Goal: Task Accomplishment & Management: Manage account settings

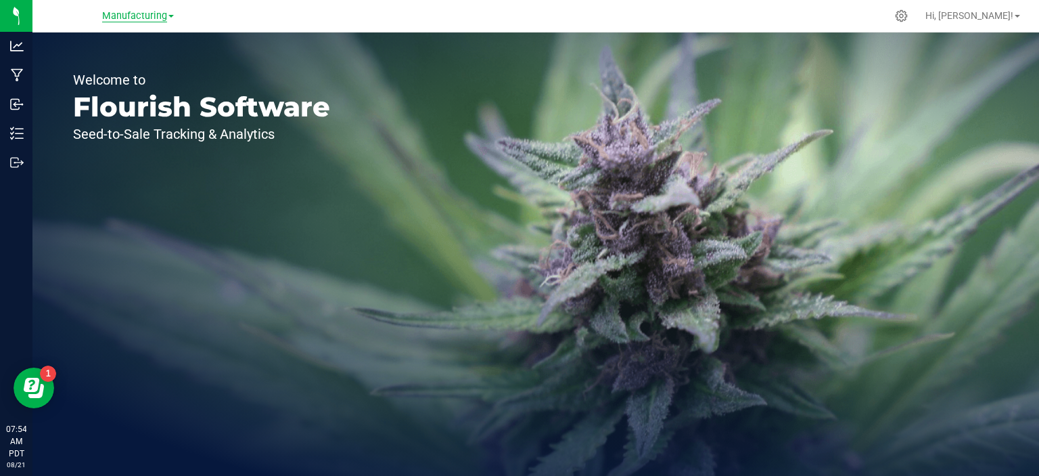
click at [154, 17] on span "Manufacturing" at bounding box center [134, 16] width 65 height 12
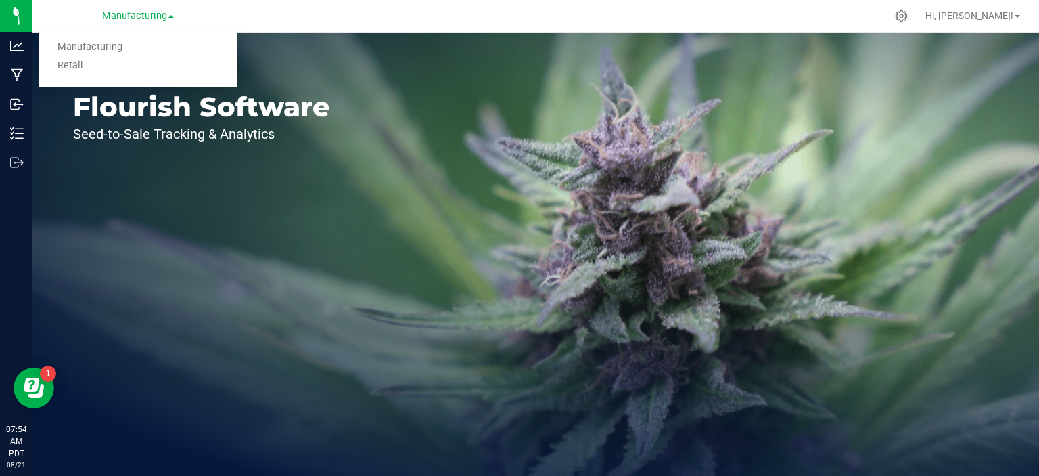
click at [81, 68] on link "Retail" at bounding box center [138, 66] width 198 height 18
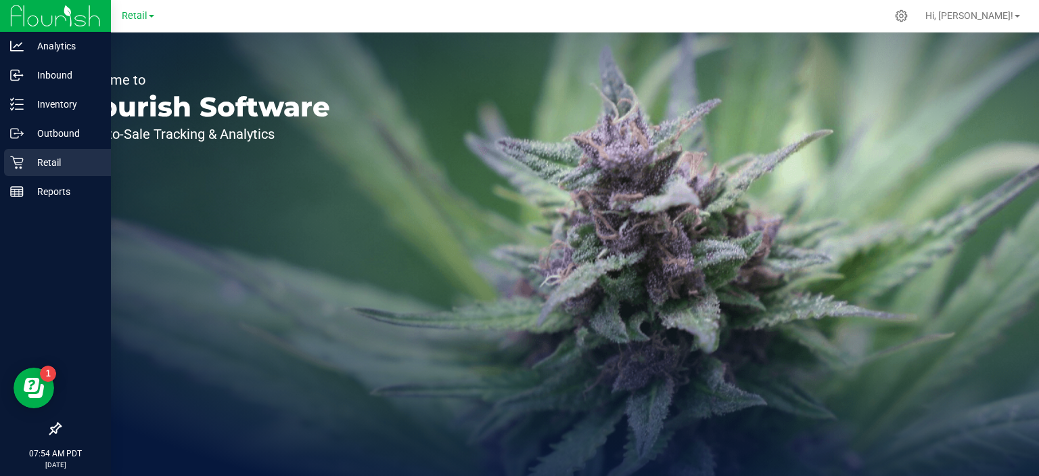
click at [17, 165] on icon at bounding box center [17, 163] width 14 height 14
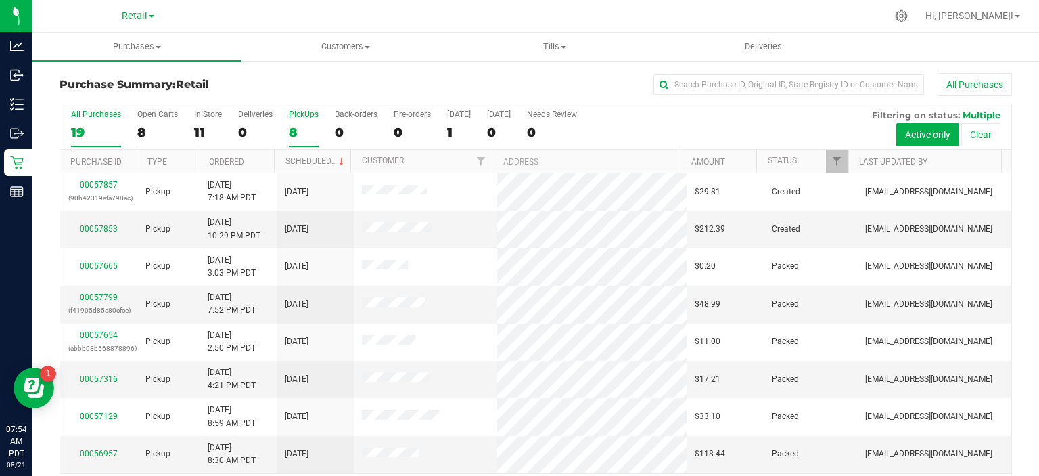
click at [301, 135] on div "8" at bounding box center [304, 132] width 30 height 16
click at [0, 0] on input "PickUps 8" at bounding box center [0, 0] width 0 height 0
click at [336, 160] on span at bounding box center [341, 161] width 11 height 11
click at [553, 45] on span "Tills" at bounding box center [555, 47] width 208 height 12
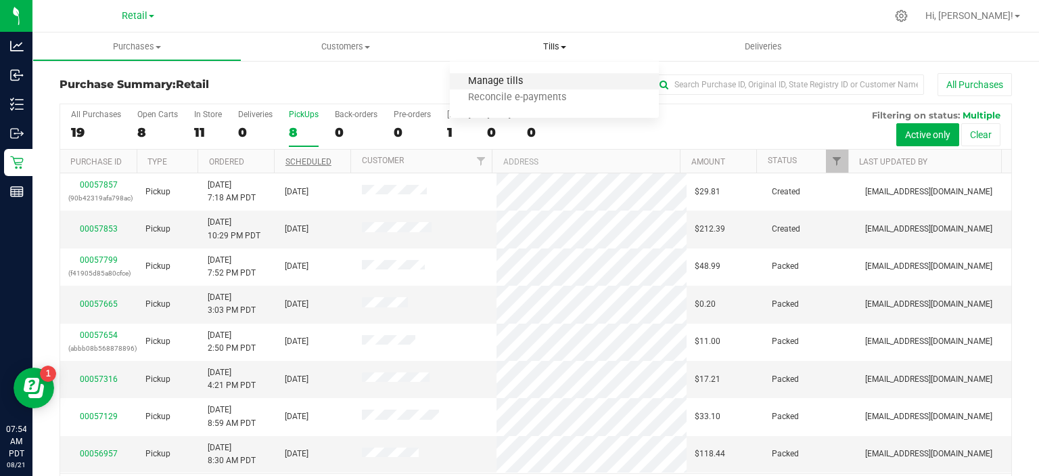
click at [513, 79] on span "Manage tills" at bounding box center [495, 82] width 91 height 12
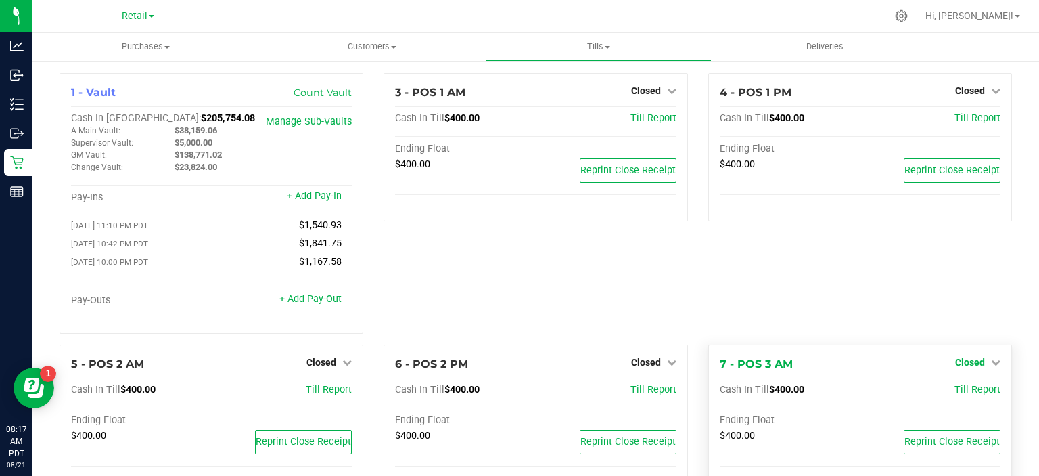
click at [991, 362] on icon at bounding box center [995, 361] width 9 height 9
click at [974, 392] on link "Open Till" at bounding box center [970, 389] width 36 height 11
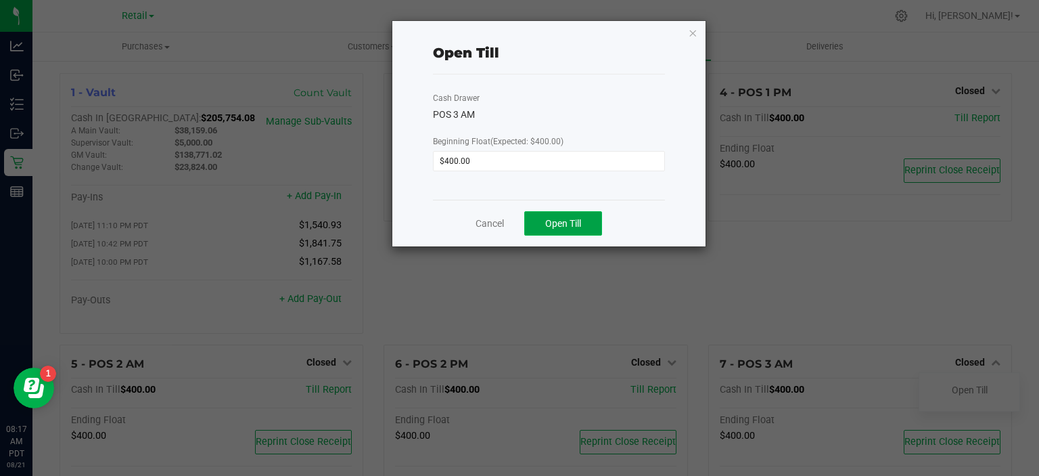
click at [574, 217] on button "Open Till" at bounding box center [563, 223] width 78 height 24
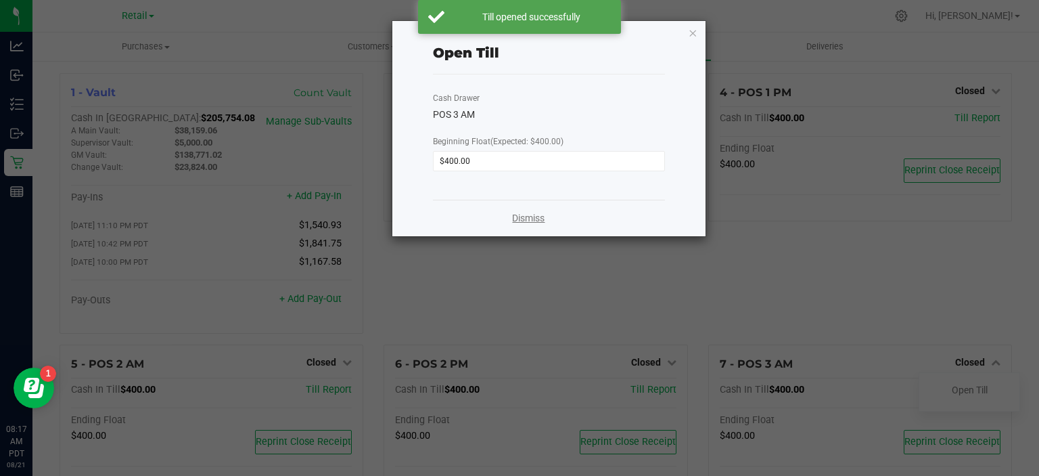
click at [530, 212] on link "Dismiss" at bounding box center [528, 218] width 32 height 14
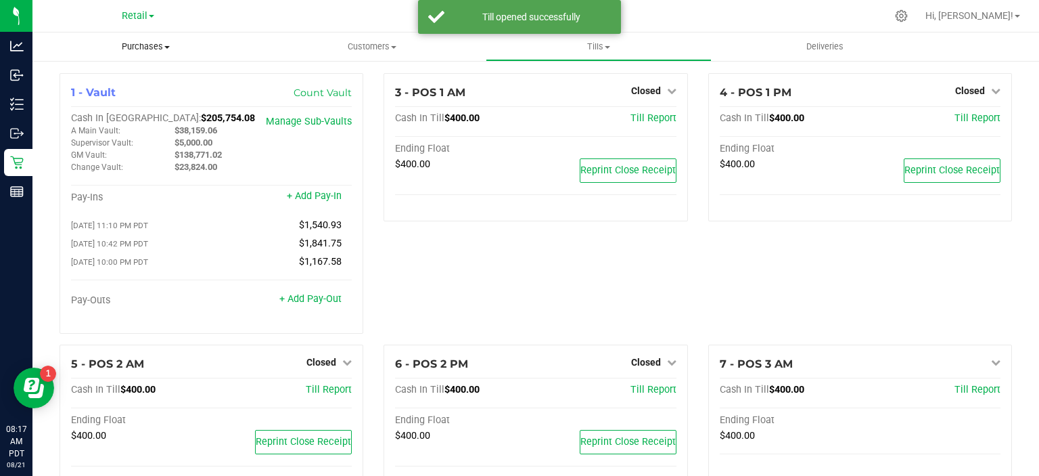
click at [160, 43] on span "Purchases" at bounding box center [145, 47] width 227 height 12
click at [125, 77] on span "Summary of purchases" at bounding box center [101, 82] width 139 height 12
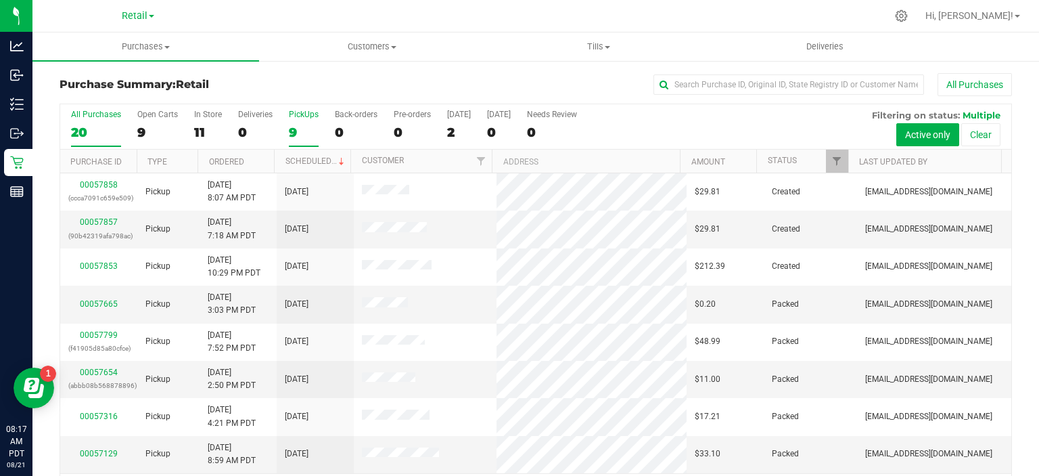
click at [308, 125] on div "9" at bounding box center [304, 132] width 30 height 16
click at [0, 0] on input "PickUps 9" at bounding box center [0, 0] width 0 height 0
click at [337, 160] on span at bounding box center [341, 161] width 11 height 11
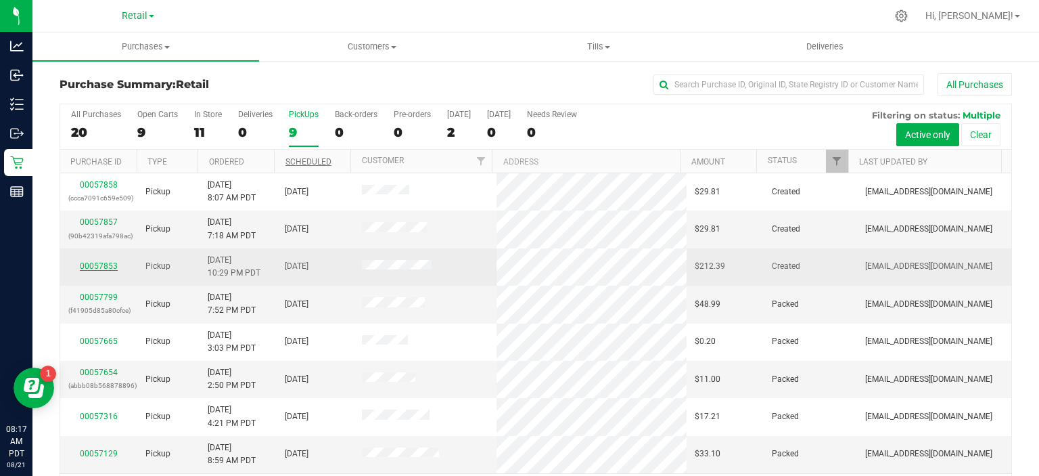
click at [104, 265] on link "00057853" at bounding box center [99, 265] width 38 height 9
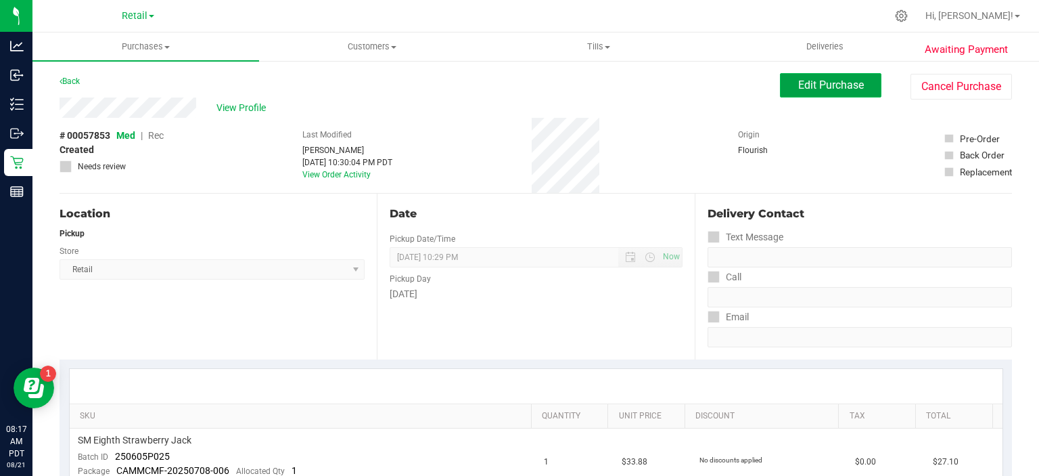
click at [814, 84] on span "Edit Purchase" at bounding box center [831, 84] width 66 height 13
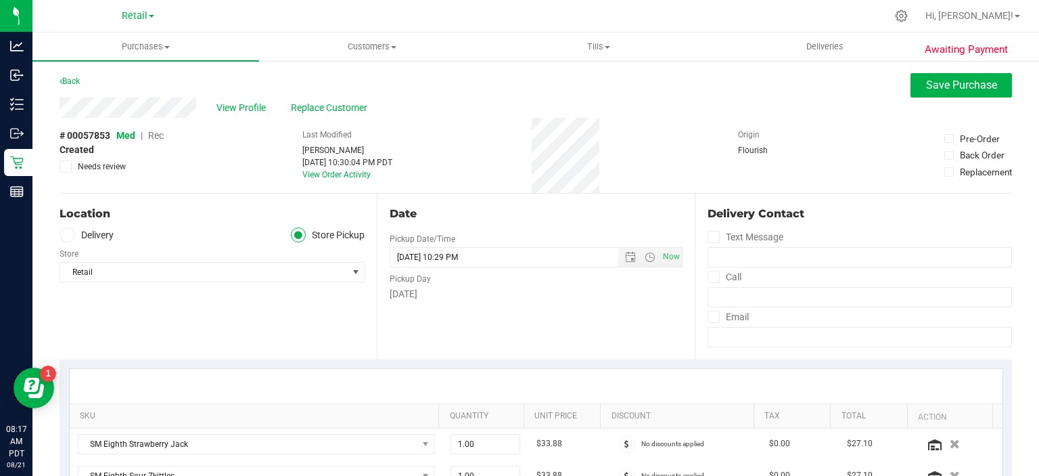
click at [162, 135] on span "Rec" at bounding box center [156, 135] width 16 height 11
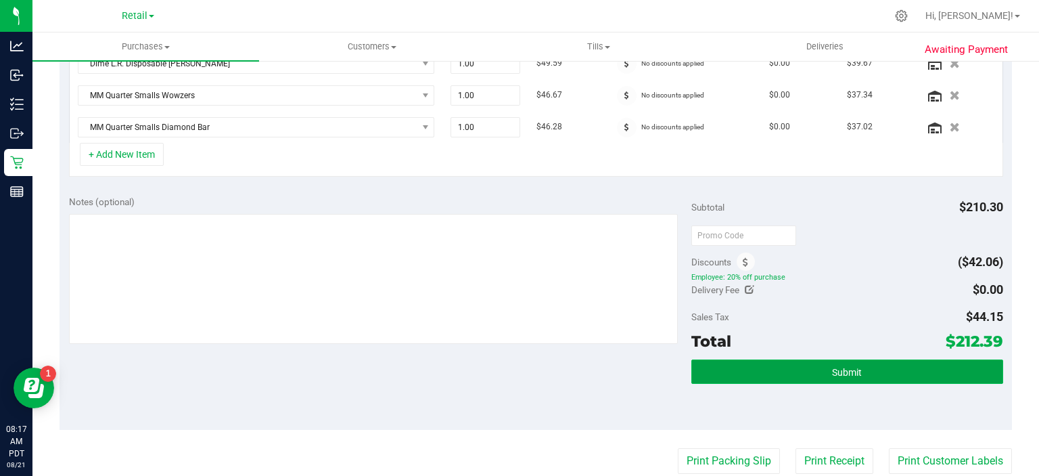
click at [861, 363] on button "Submit" at bounding box center [847, 371] width 311 height 24
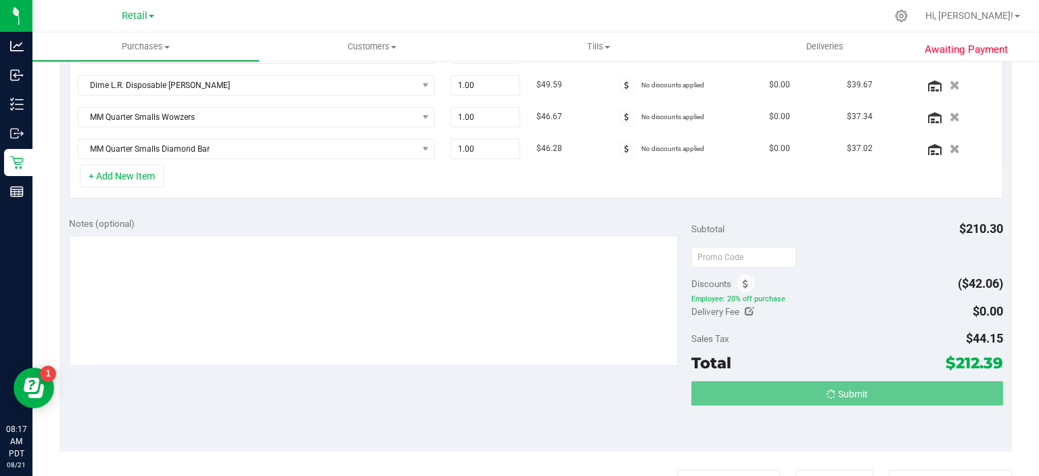
scroll to position [401, 0]
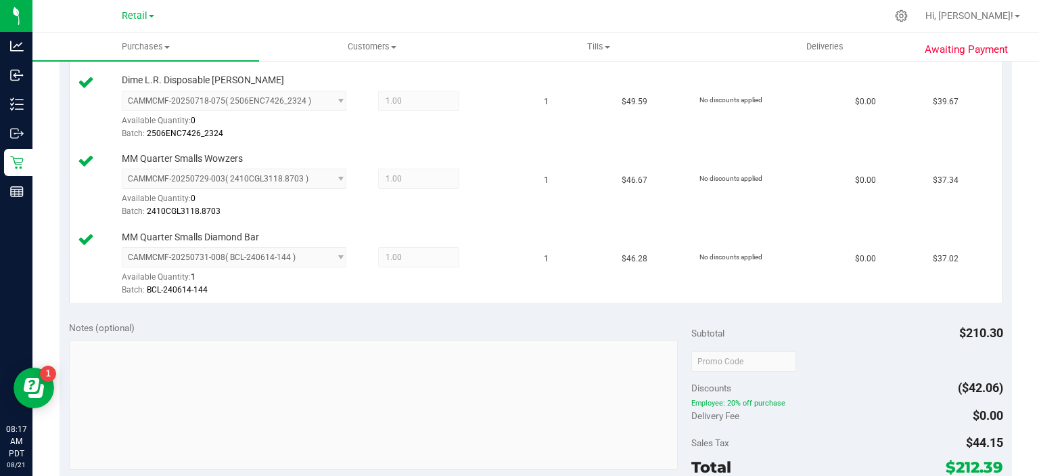
scroll to position [685, 0]
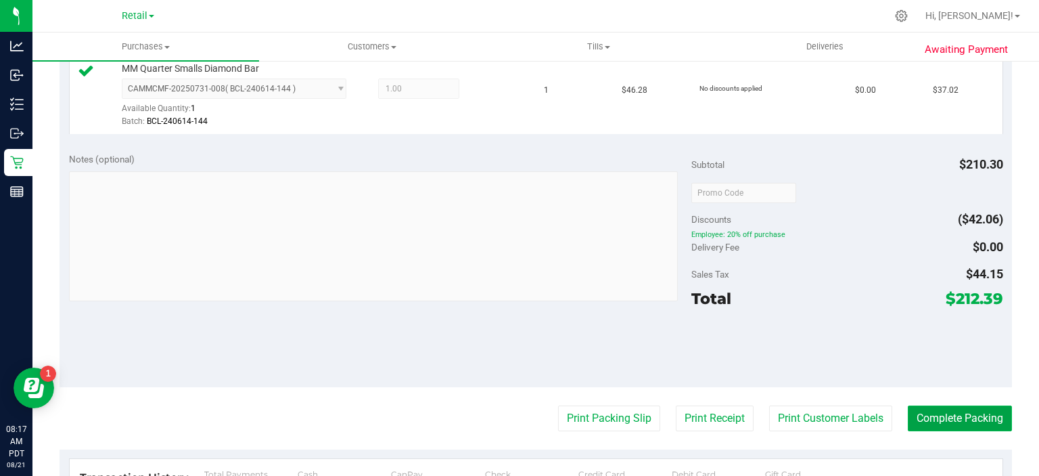
click at [952, 414] on button "Complete Packing" at bounding box center [960, 418] width 104 height 26
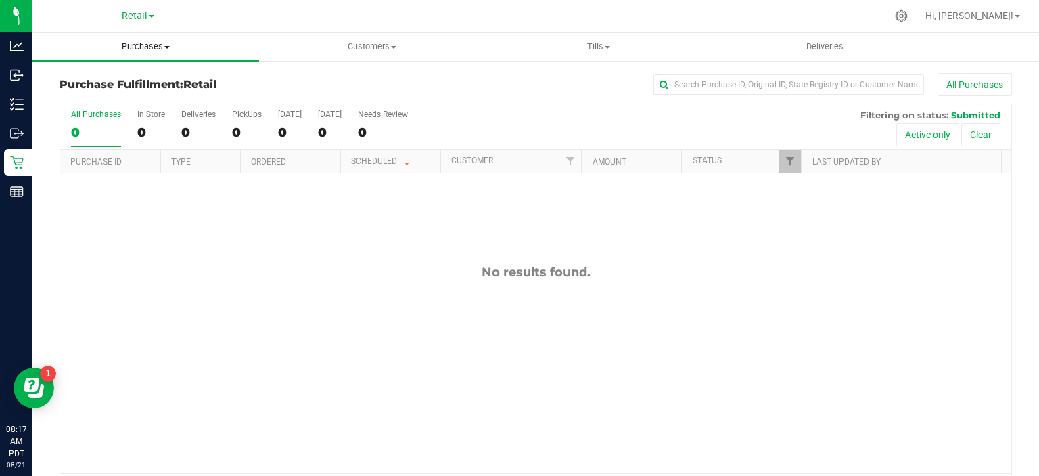
click at [152, 43] on span "Purchases" at bounding box center [145, 47] width 227 height 12
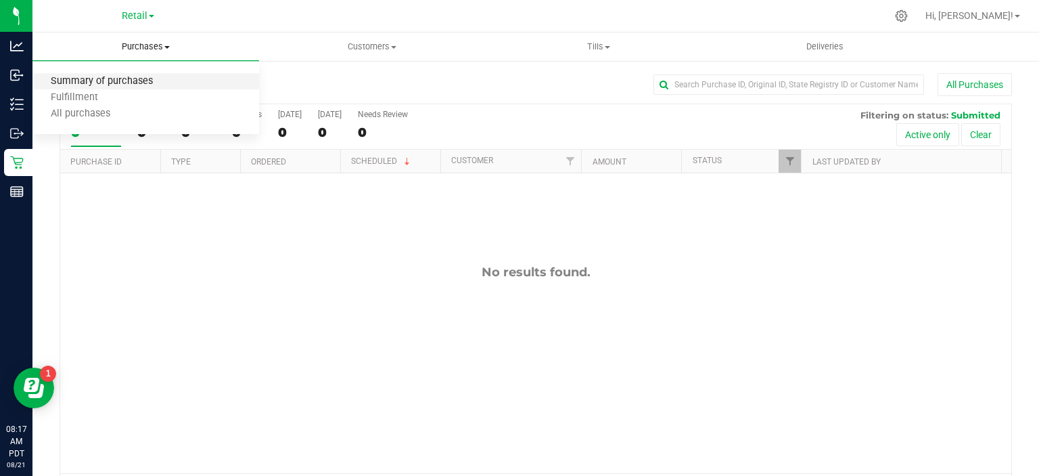
click at [131, 79] on span "Summary of purchases" at bounding box center [101, 82] width 139 height 12
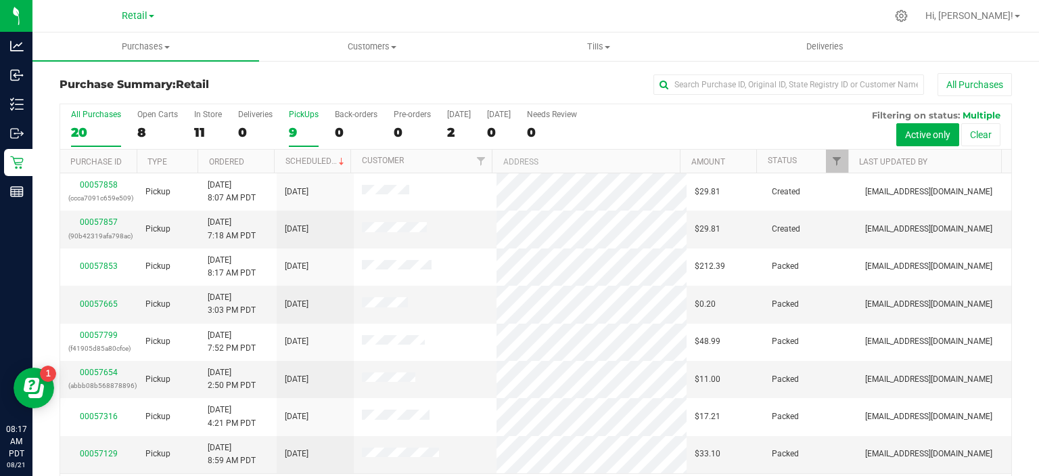
click at [292, 136] on div "9" at bounding box center [304, 132] width 30 height 16
click at [0, 0] on input "PickUps 9" at bounding box center [0, 0] width 0 height 0
click at [315, 156] on link "Scheduled" at bounding box center [317, 160] width 62 height 9
click at [104, 225] on link "00057857" at bounding box center [99, 221] width 38 height 9
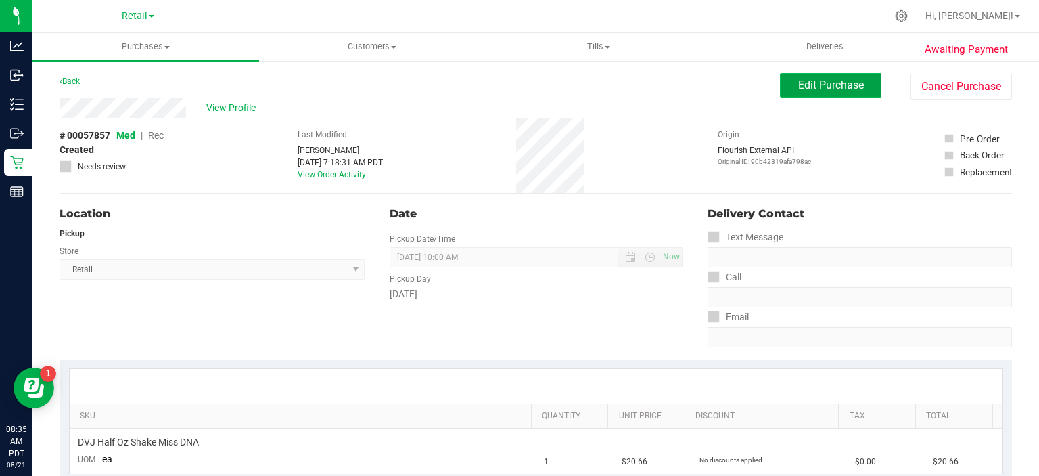
click at [818, 90] on span "Edit Purchase" at bounding box center [831, 84] width 66 height 13
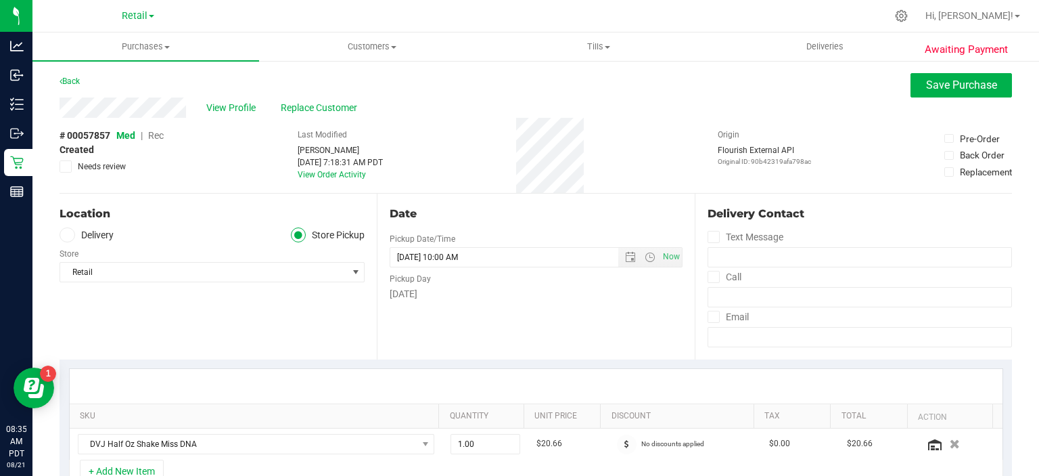
click at [160, 138] on span "Rec" at bounding box center [156, 135] width 16 height 11
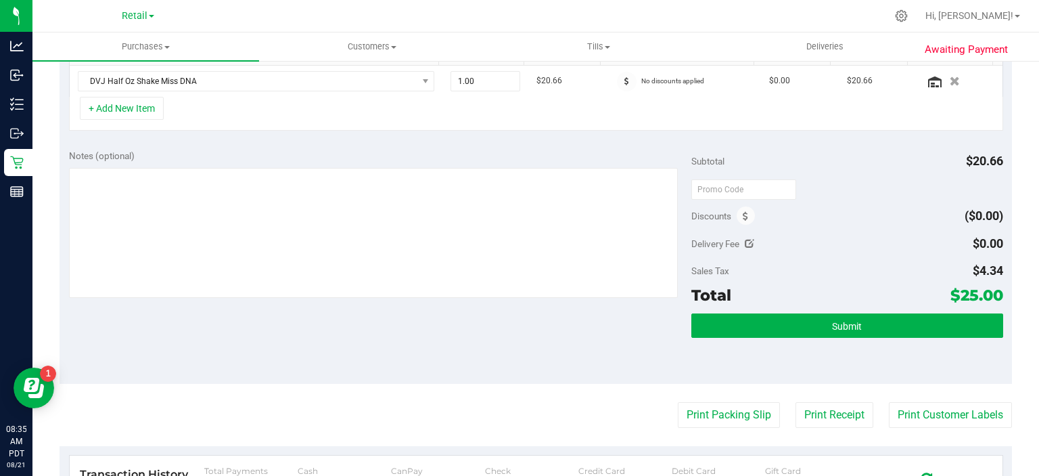
scroll to position [398, 0]
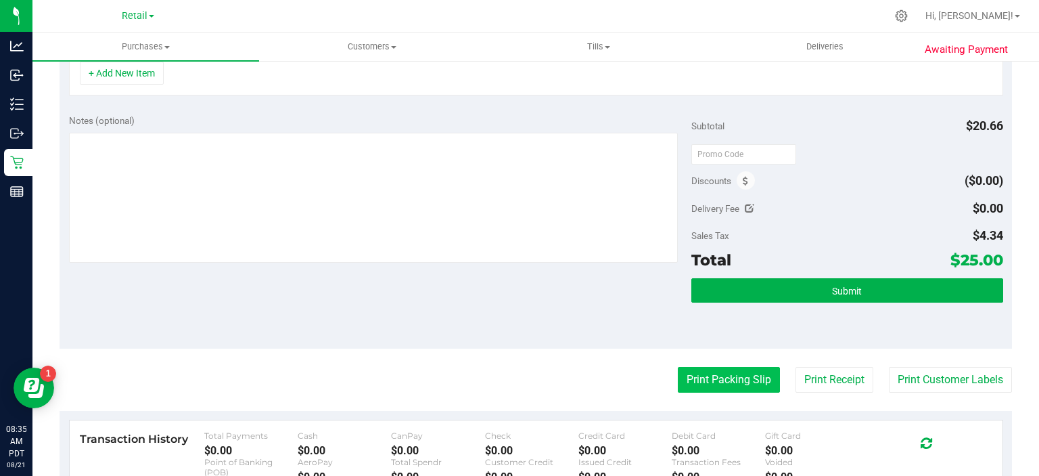
click at [710, 369] on button "Print Packing Slip" at bounding box center [729, 380] width 102 height 26
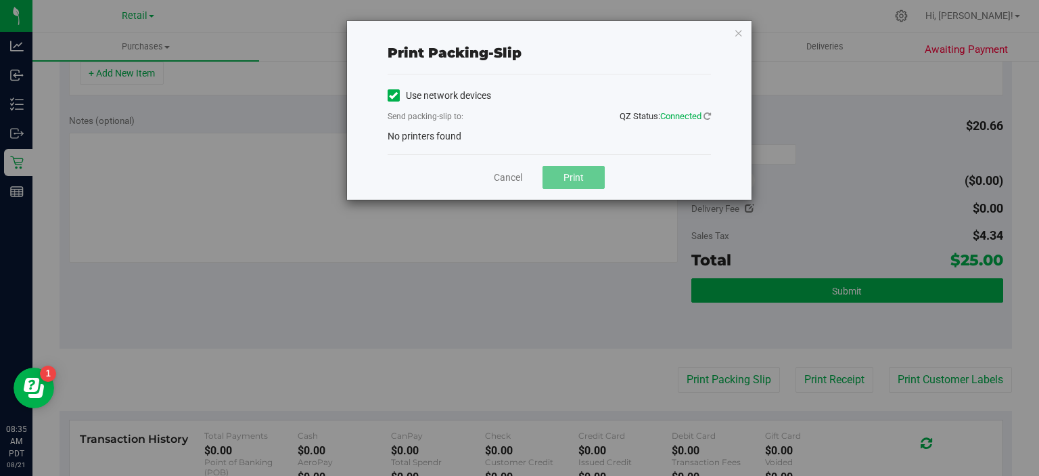
click at [403, 90] on label "Use network devices" at bounding box center [440, 96] width 104 height 14
click at [0, 0] on input "Use network devices" at bounding box center [0, 0] width 0 height 0
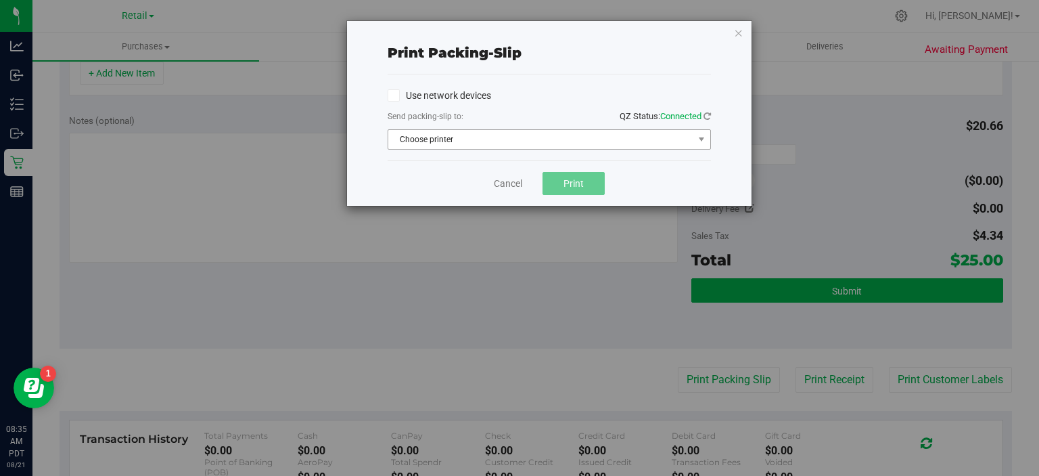
click at [488, 145] on span "Choose printer" at bounding box center [540, 139] width 305 height 19
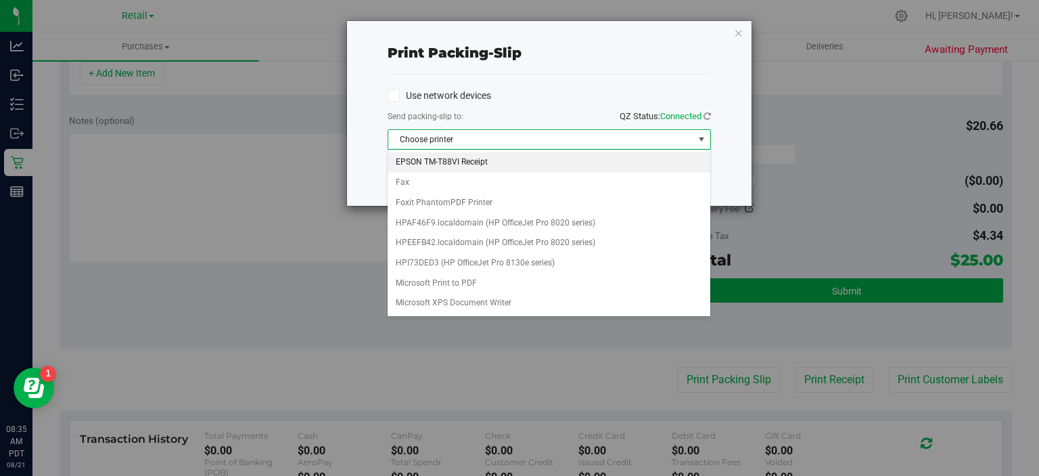
click at [464, 166] on li "EPSON TM-T88VI Receipt" at bounding box center [549, 162] width 322 height 20
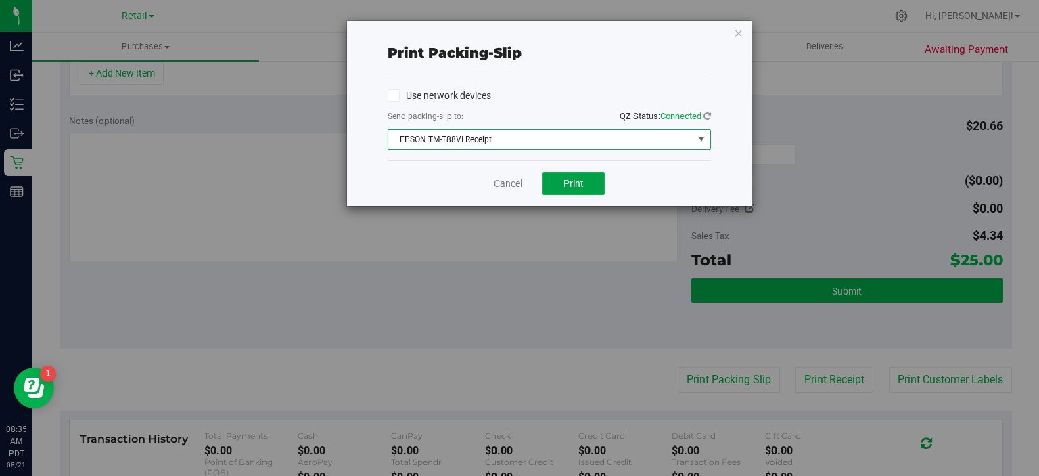
click at [572, 189] on button "Print" at bounding box center [574, 183] width 62 height 23
click at [739, 26] on icon "button" at bounding box center [738, 32] width 9 height 16
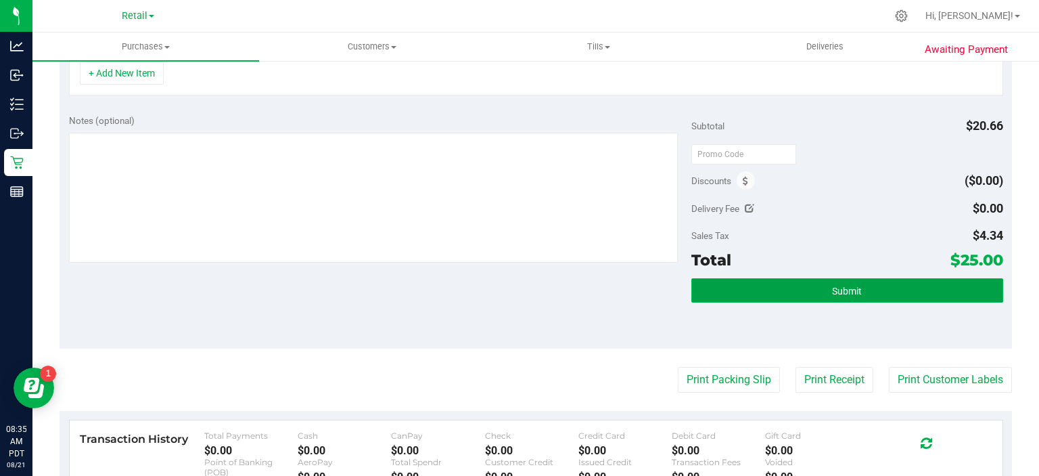
click at [886, 282] on button "Submit" at bounding box center [847, 290] width 311 height 24
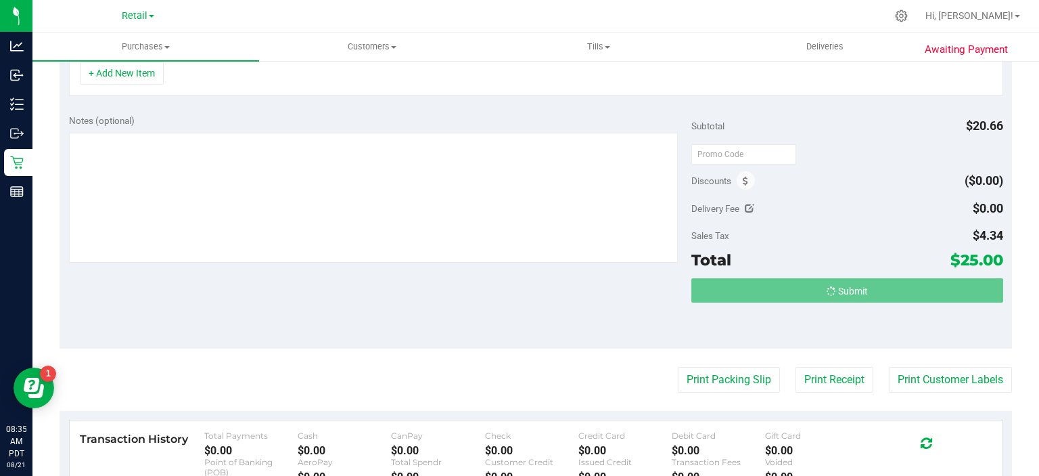
scroll to position [376, 0]
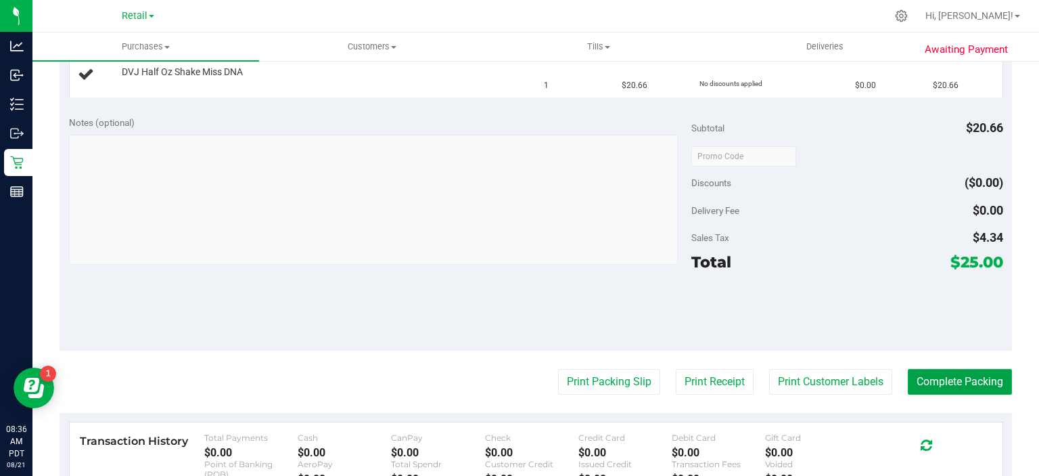
click at [974, 372] on button "Complete Packing" at bounding box center [960, 382] width 104 height 26
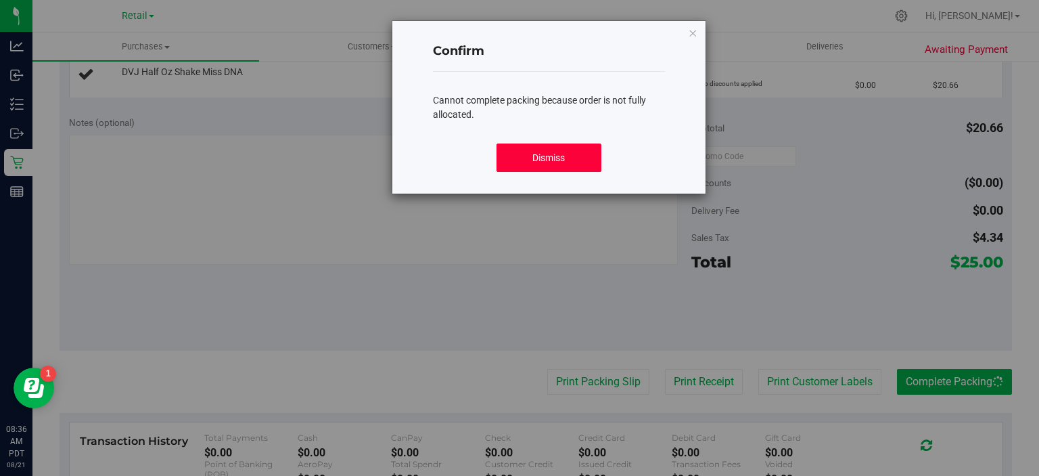
click at [556, 161] on button "Dismiss" at bounding box center [549, 157] width 104 height 28
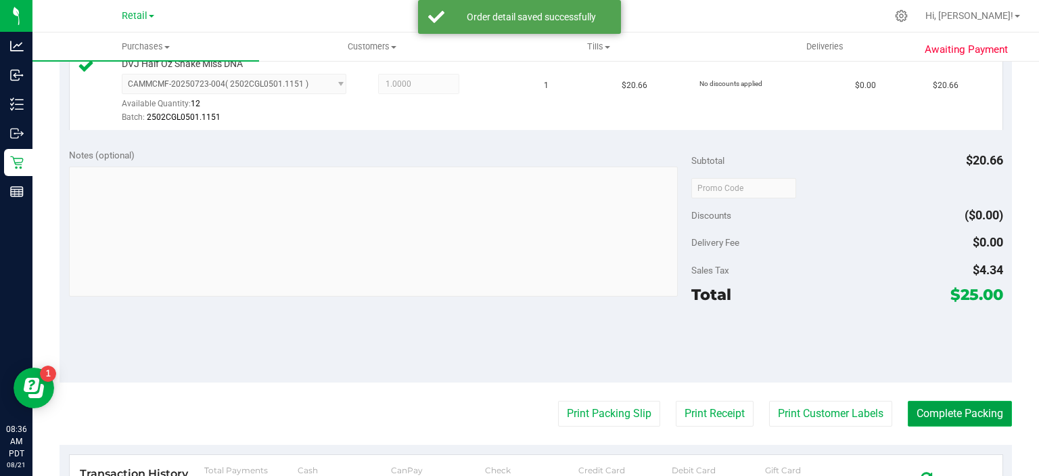
click at [945, 411] on button "Complete Packing" at bounding box center [960, 414] width 104 height 26
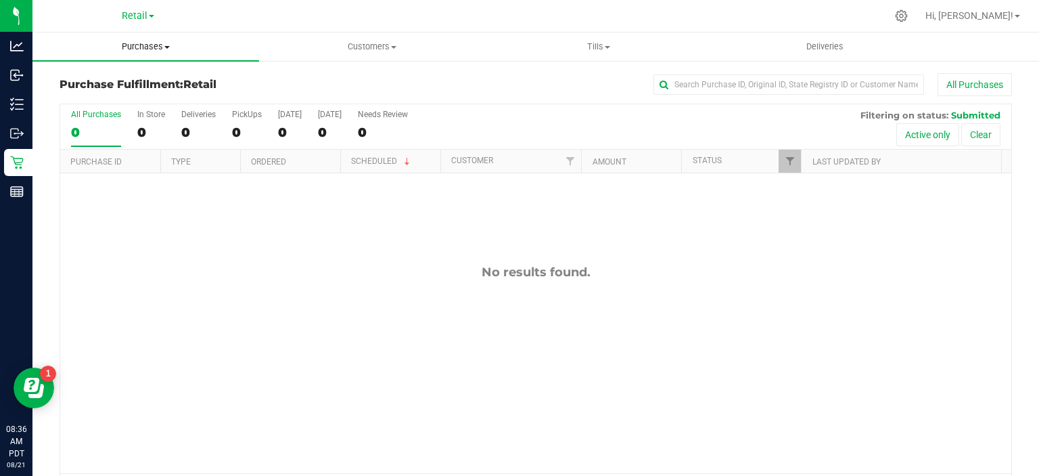
click at [173, 46] on span "Purchases" at bounding box center [145, 47] width 227 height 12
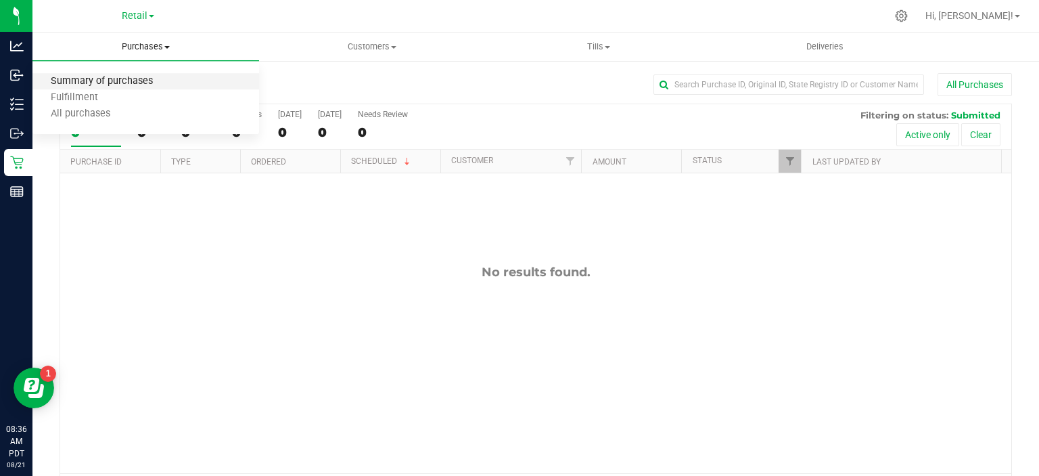
click at [143, 82] on span "Summary of purchases" at bounding box center [101, 82] width 139 height 12
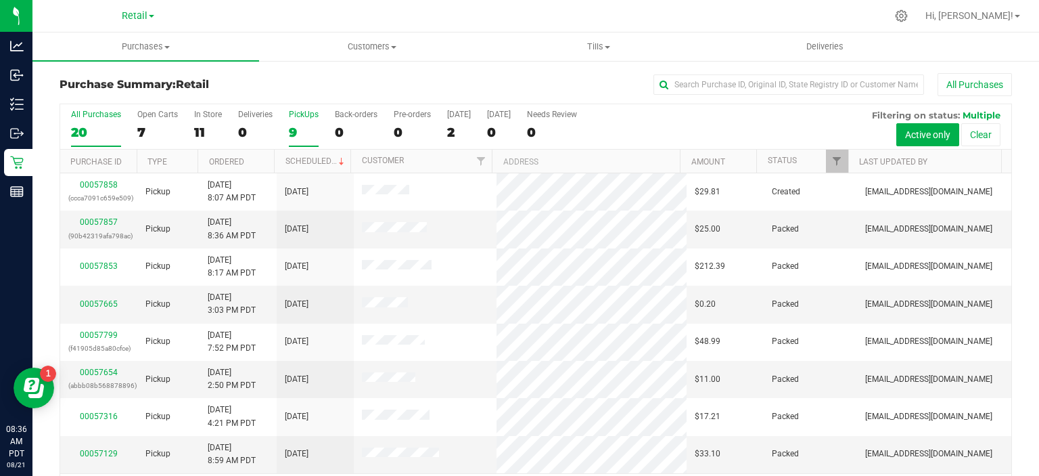
click at [294, 127] on div "9" at bounding box center [304, 132] width 30 height 16
click at [0, 0] on input "PickUps 9" at bounding box center [0, 0] width 0 height 0
click at [336, 160] on span at bounding box center [341, 161] width 11 height 11
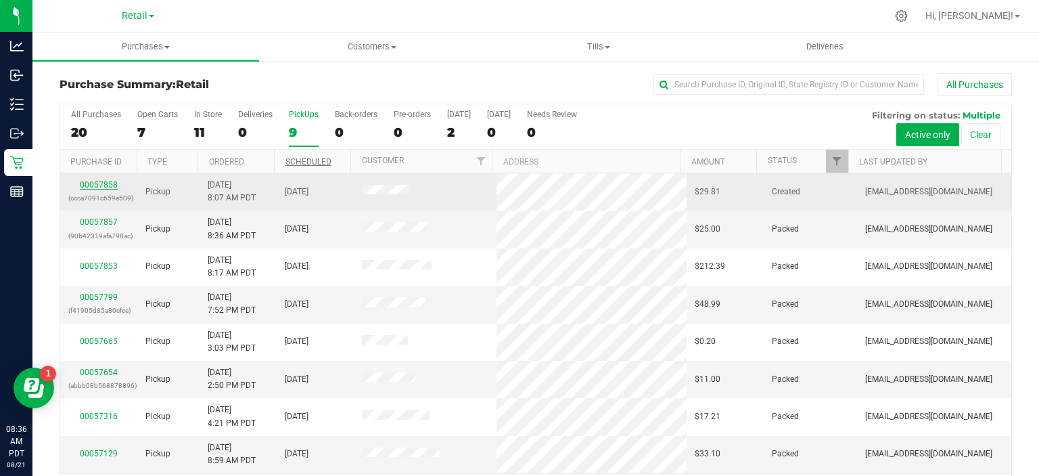
click at [107, 180] on link "00057858" at bounding box center [99, 184] width 38 height 9
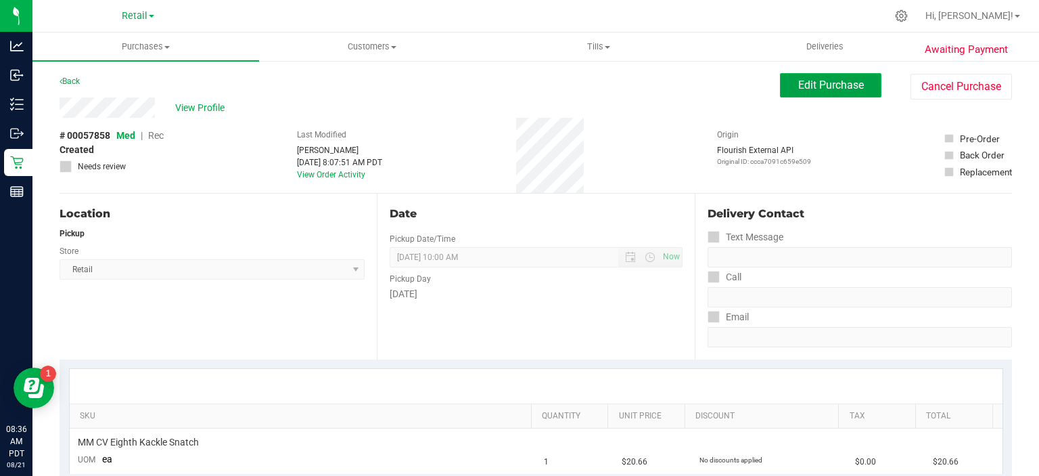
click at [821, 97] on button "Edit Purchase" at bounding box center [830, 85] width 101 height 24
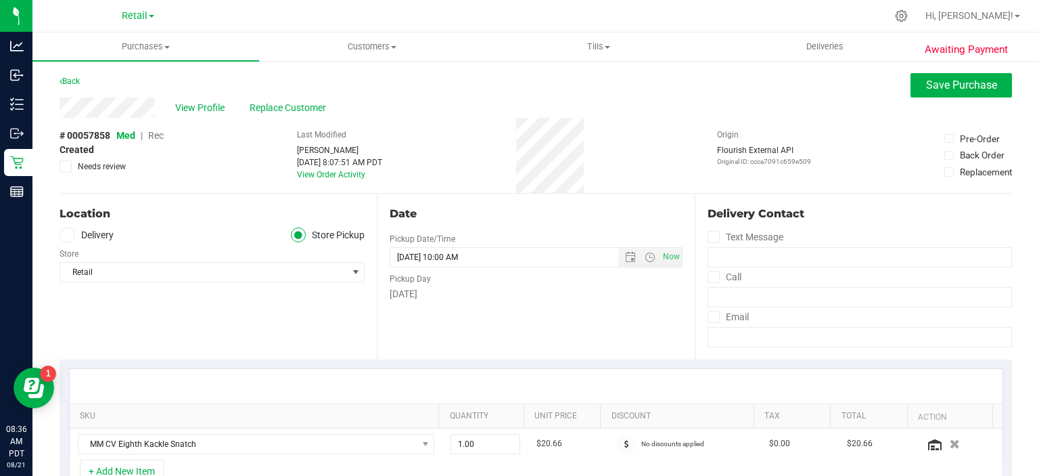
click at [162, 133] on span "Rec" at bounding box center [156, 135] width 16 height 11
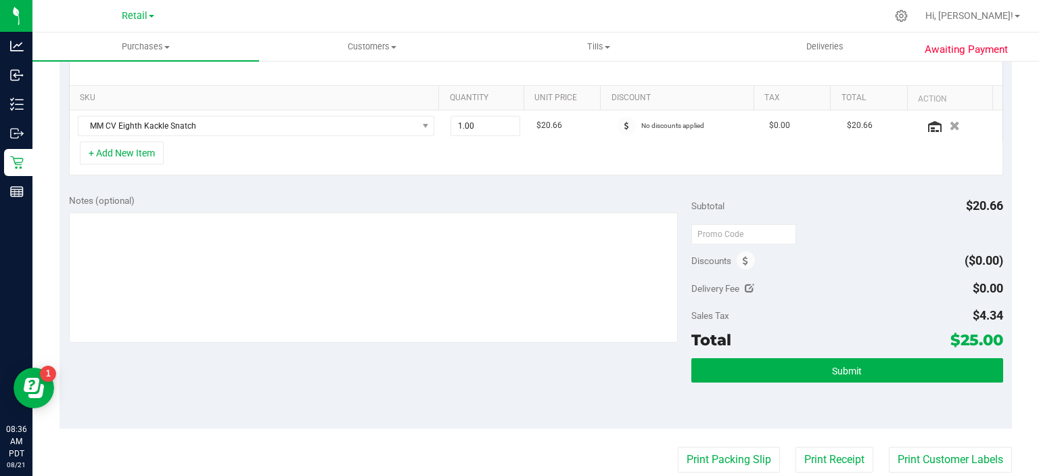
scroll to position [344, 0]
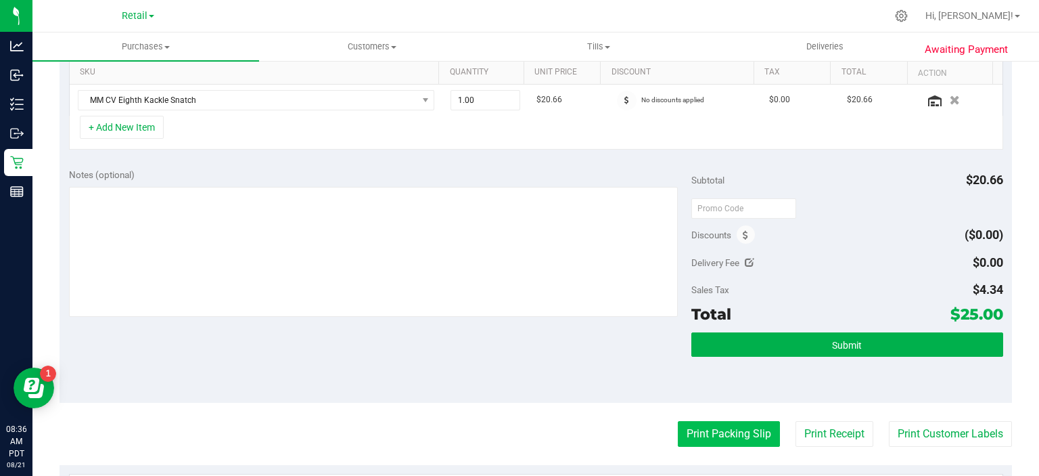
click at [717, 425] on button "Print Packing Slip" at bounding box center [729, 434] width 102 height 26
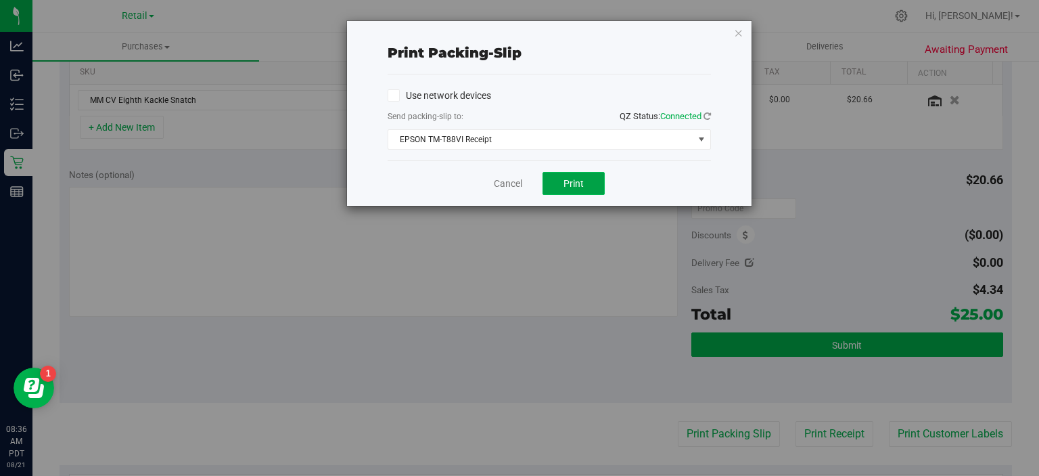
click at [587, 180] on button "Print" at bounding box center [574, 183] width 62 height 23
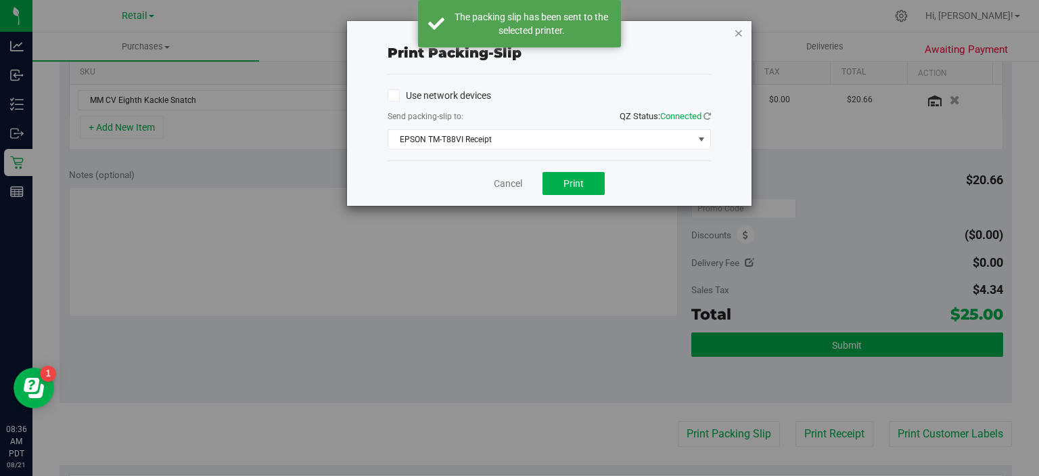
click at [740, 30] on icon "button" at bounding box center [738, 32] width 9 height 16
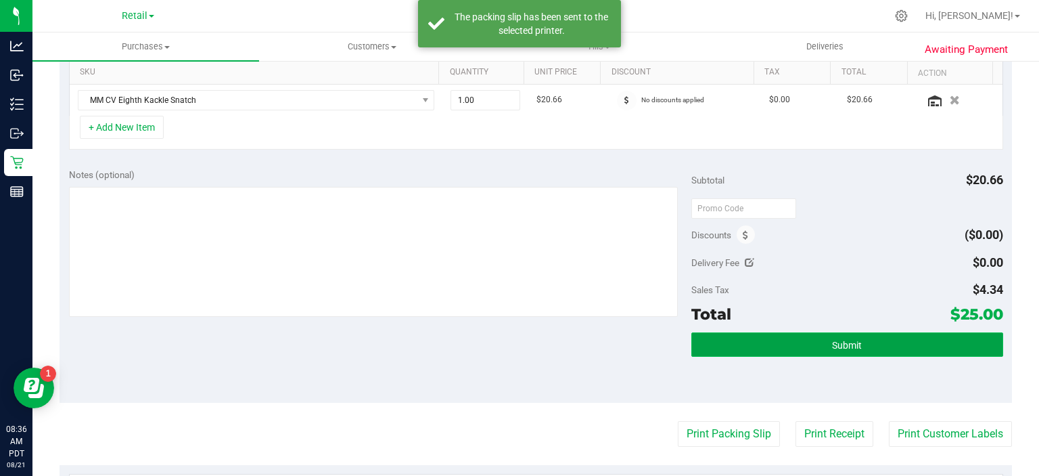
click at [916, 332] on button "Submit" at bounding box center [847, 344] width 311 height 24
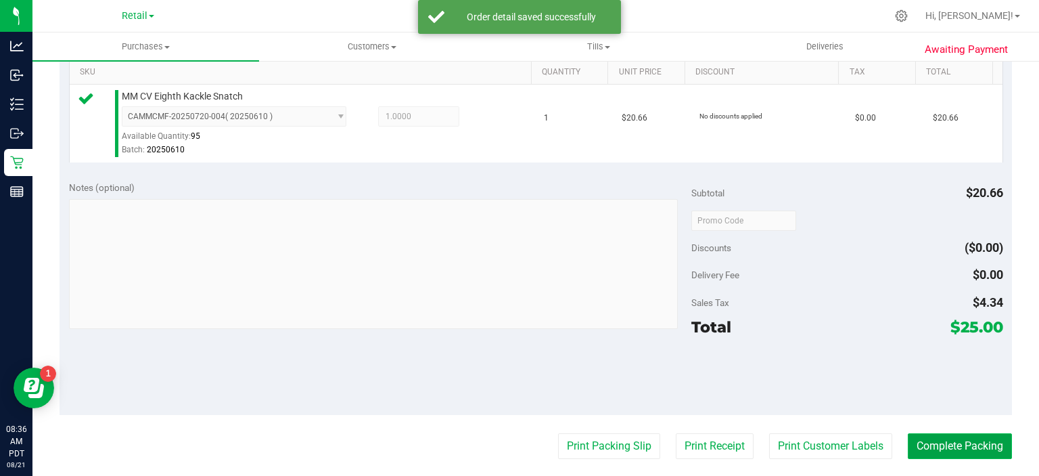
click at [970, 436] on button "Complete Packing" at bounding box center [960, 446] width 104 height 26
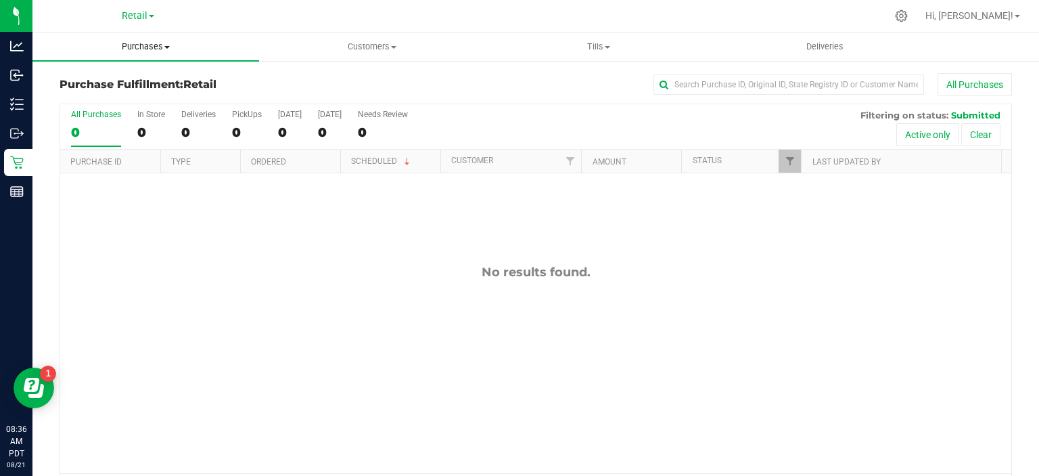
click at [171, 35] on uib-tab-heading "Purchases Summary of purchases Fulfillment All purchases" at bounding box center [145, 46] width 227 height 28
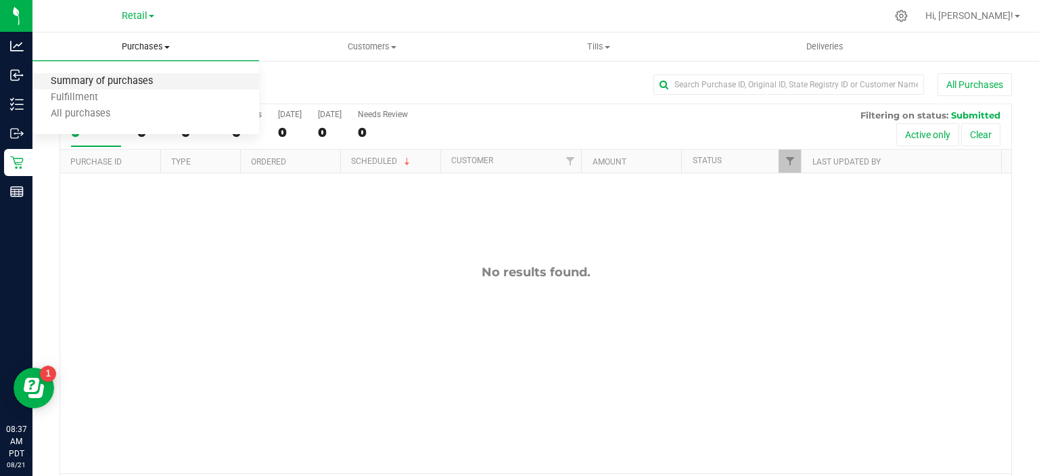
click at [132, 76] on span "Summary of purchases" at bounding box center [101, 82] width 139 height 12
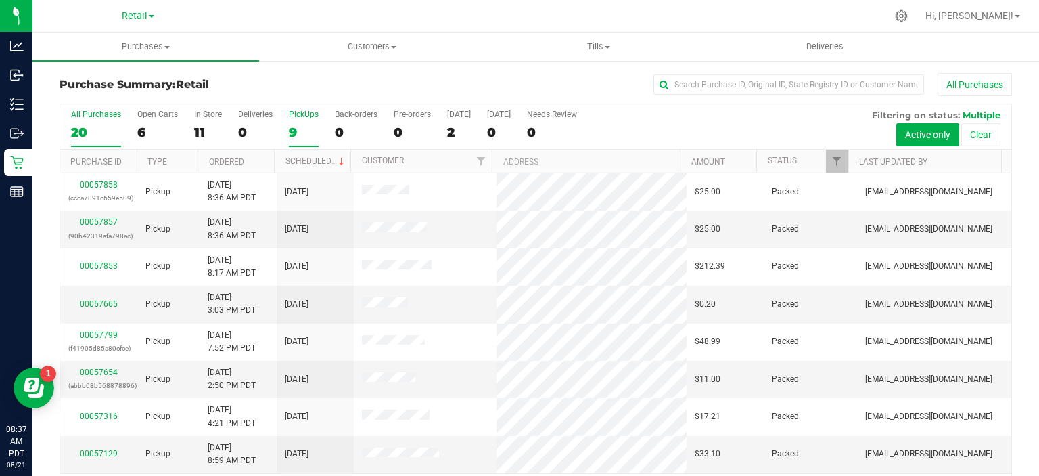
click at [292, 135] on div "9" at bounding box center [304, 132] width 30 height 16
click at [0, 0] on input "PickUps 9" at bounding box center [0, 0] width 0 height 0
click at [323, 157] on link "Scheduled" at bounding box center [317, 160] width 62 height 9
click at [316, 127] on div "9" at bounding box center [304, 132] width 30 height 16
click at [0, 0] on input "PickUps 9" at bounding box center [0, 0] width 0 height 0
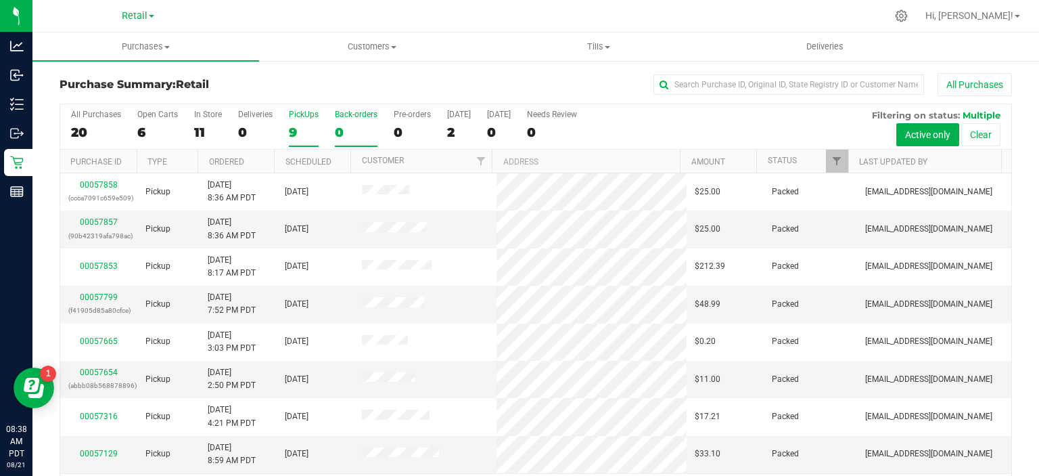
click at [345, 124] on div "0" at bounding box center [356, 132] width 43 height 16
click at [0, 0] on input "Back-orders 0" at bounding box center [0, 0] width 0 height 0
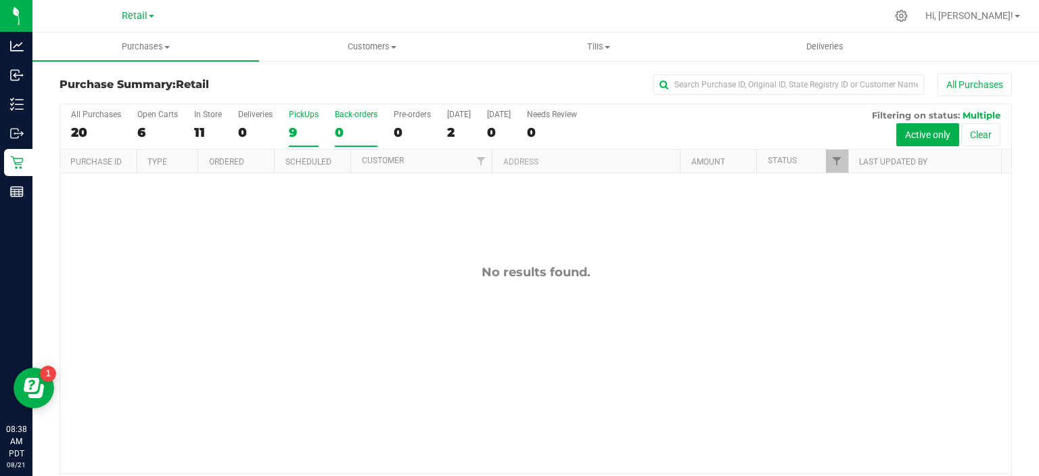
click at [303, 139] on div "9" at bounding box center [304, 132] width 30 height 16
click at [0, 0] on input "PickUps 9" at bounding box center [0, 0] width 0 height 0
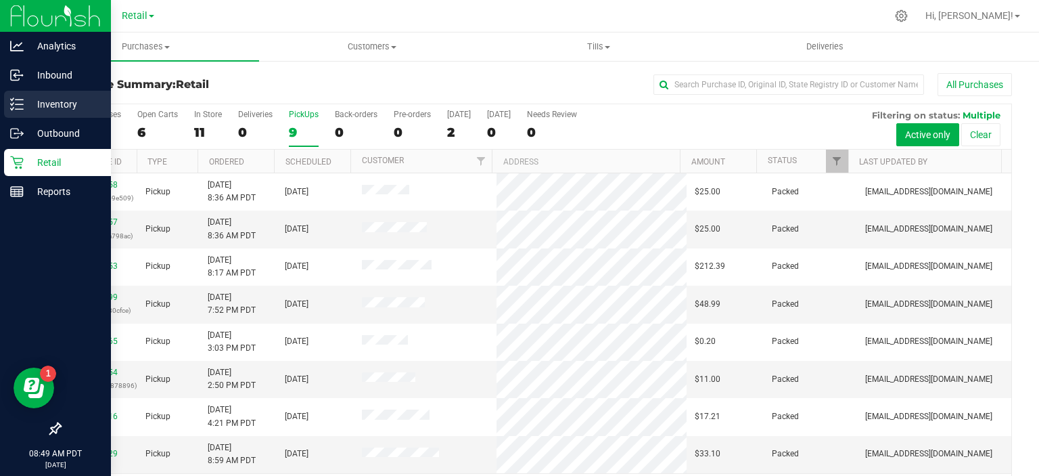
click at [18, 104] on line at bounding box center [19, 104] width 7 height 0
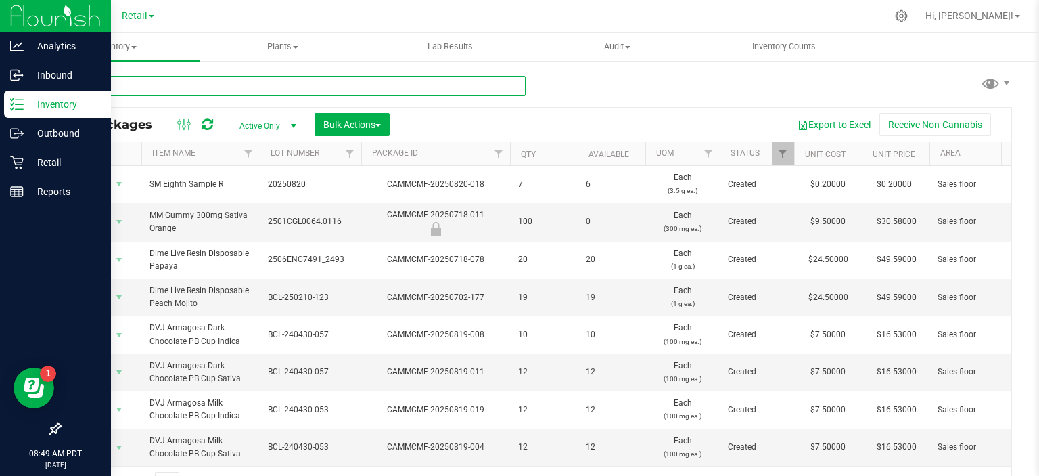
click at [284, 83] on input "text" at bounding box center [293, 86] width 466 height 20
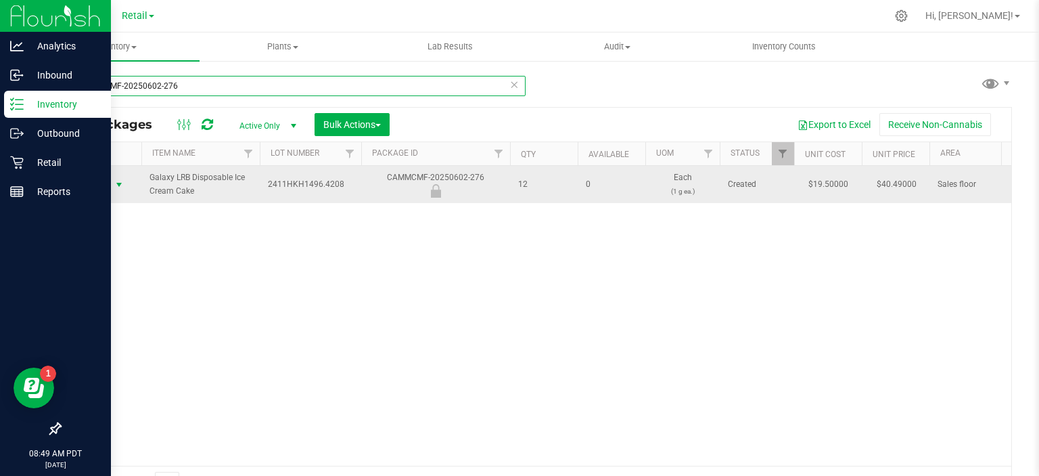
type input "CAMMCMF-20250602-276"
click at [119, 184] on span "select" at bounding box center [119, 184] width 11 height 11
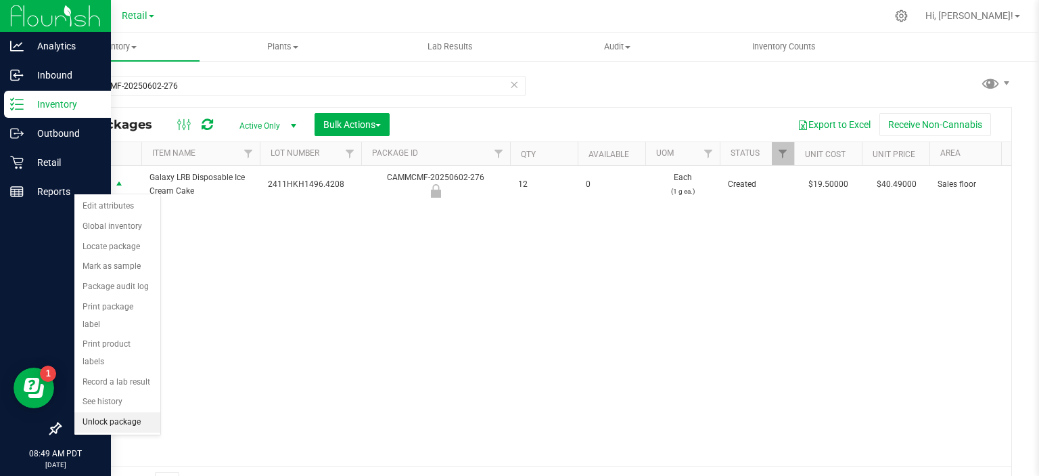
click at [142, 412] on li "Unlock package" at bounding box center [117, 422] width 86 height 20
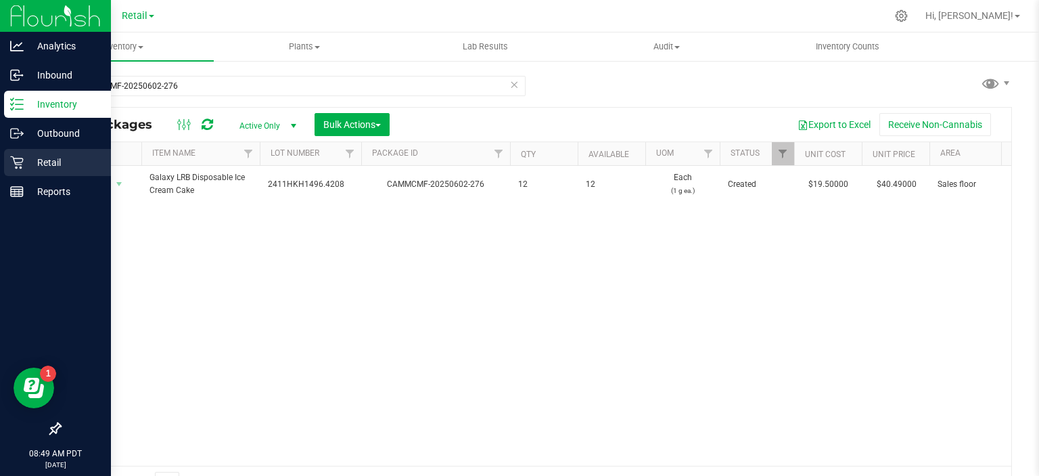
click at [20, 160] on icon at bounding box center [17, 163] width 14 height 14
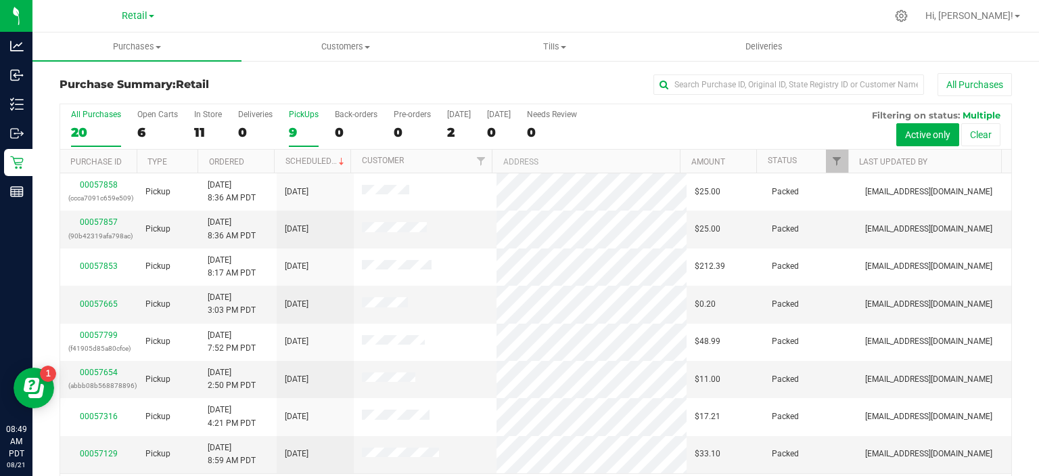
click at [296, 127] on div "9" at bounding box center [304, 132] width 30 height 16
click at [0, 0] on input "PickUps 9" at bounding box center [0, 0] width 0 height 0
click at [316, 157] on link "Scheduled" at bounding box center [317, 160] width 62 height 9
